Goal: Find specific page/section: Find specific page/section

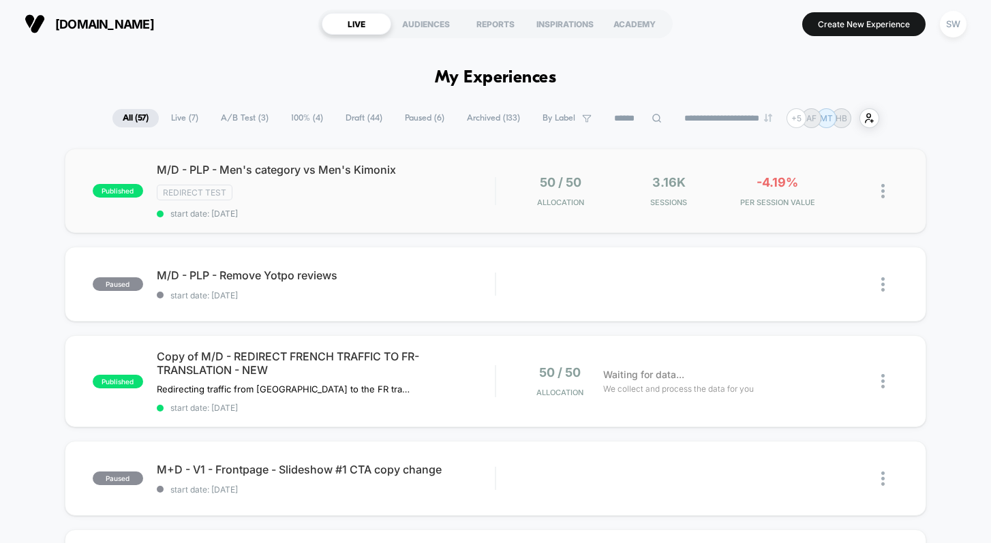
click at [474, 218] on div "published M/D - PLP - Men's category vs Men's Kimonix Redirect Test start date:…" at bounding box center [496, 191] width 862 height 85
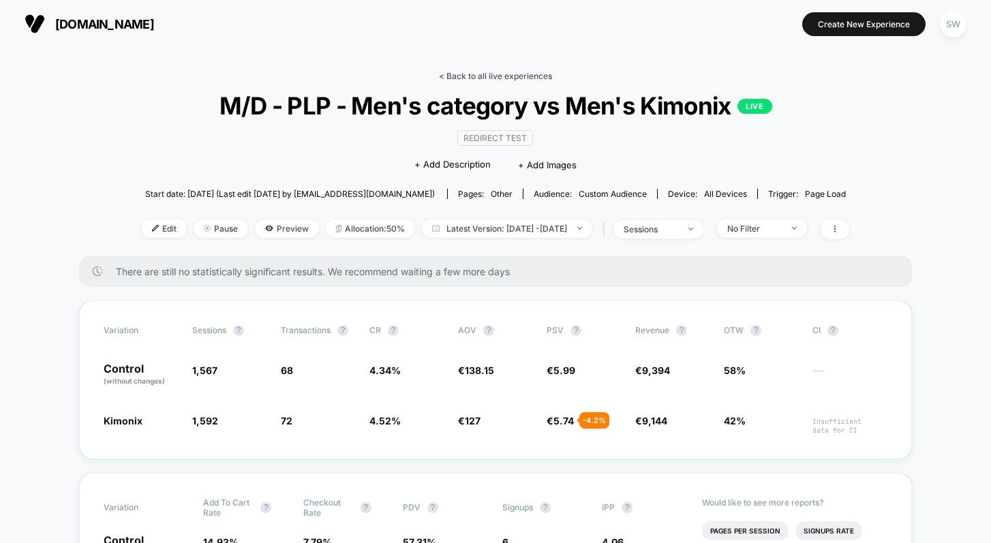
click at [466, 74] on link "< Back to all live experiences" at bounding box center [495, 76] width 113 height 10
